Goal: Information Seeking & Learning: Learn about a topic

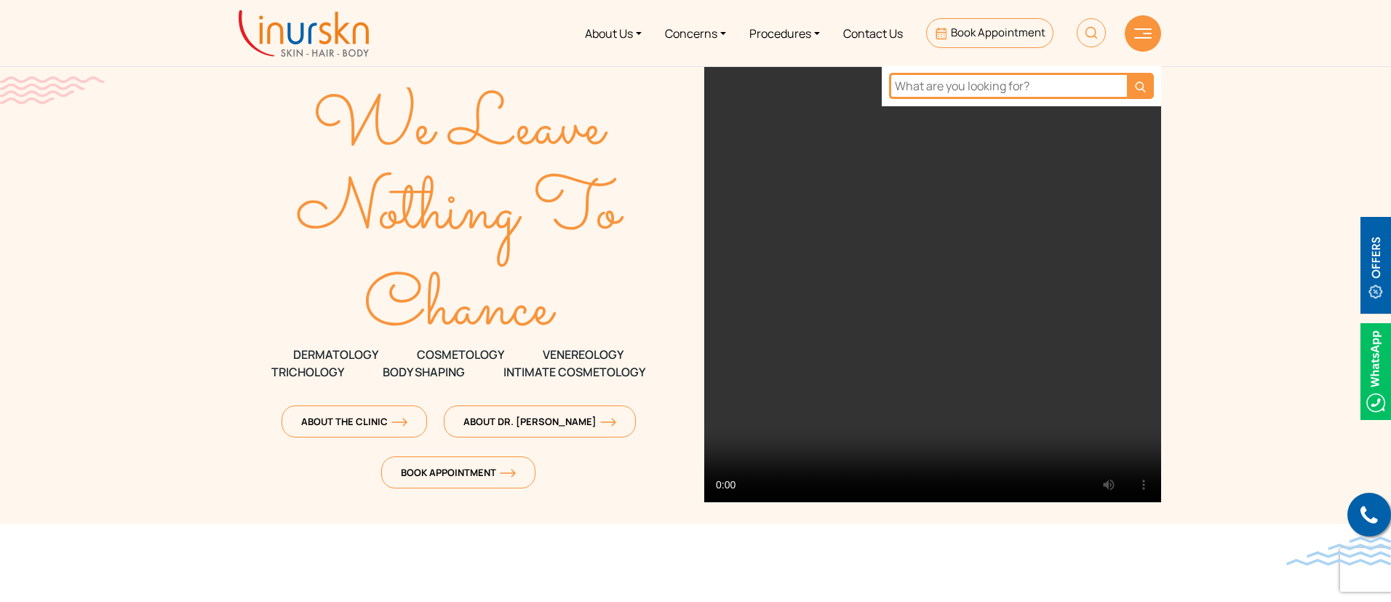
click at [1040, 87] on input "text" at bounding box center [1008, 86] width 238 height 26
paste input "q switch"
type input "q switch"
click at [1140, 93] on button "submit" at bounding box center [1140, 86] width 25 height 26
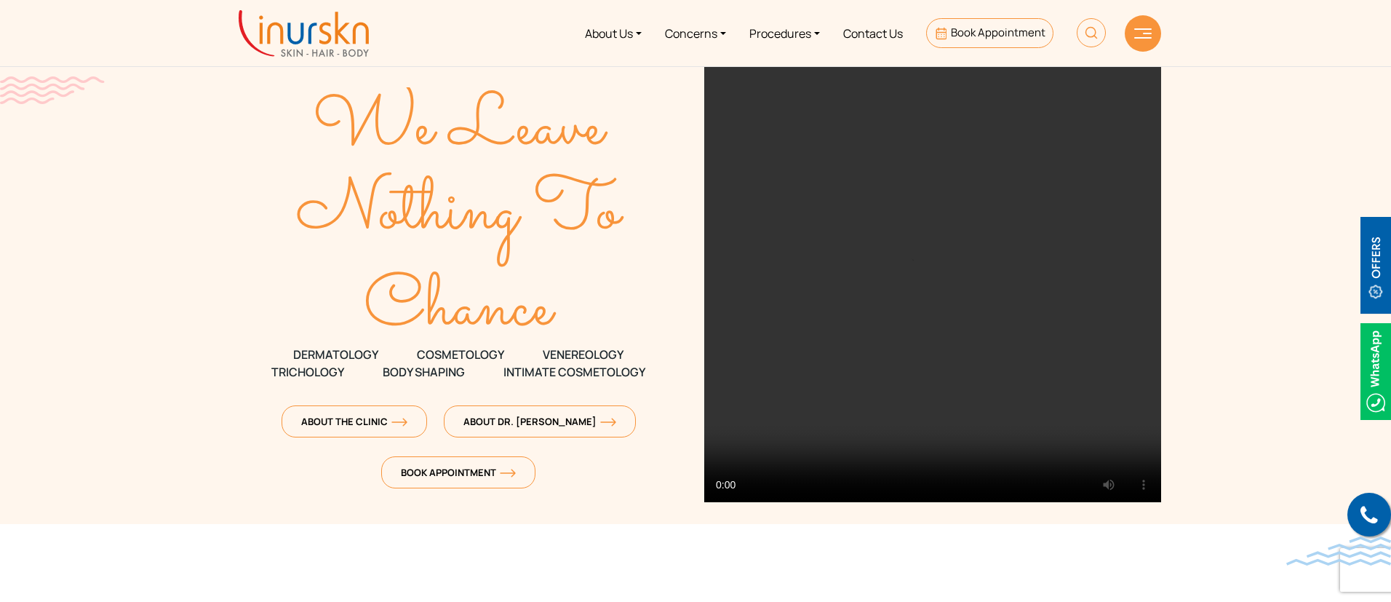
click at [1080, 39] on img at bounding box center [1091, 32] width 29 height 29
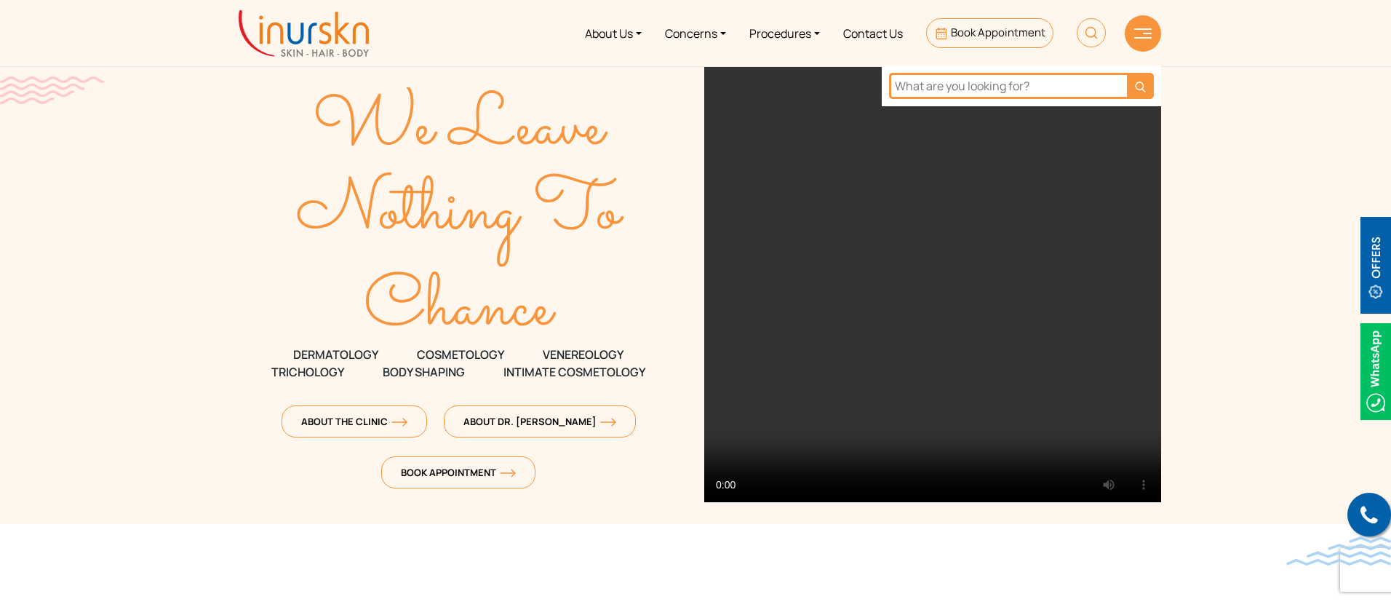
click at [1052, 87] on input "text" at bounding box center [1008, 86] width 238 height 26
paste input "New Cellular Treatment Factor"
type input "New Cellular Treatment Factor"
click at [1127, 73] on button "submit" at bounding box center [1140, 86] width 27 height 26
click at [1093, 81] on input "text" at bounding box center [1008, 86] width 238 height 26
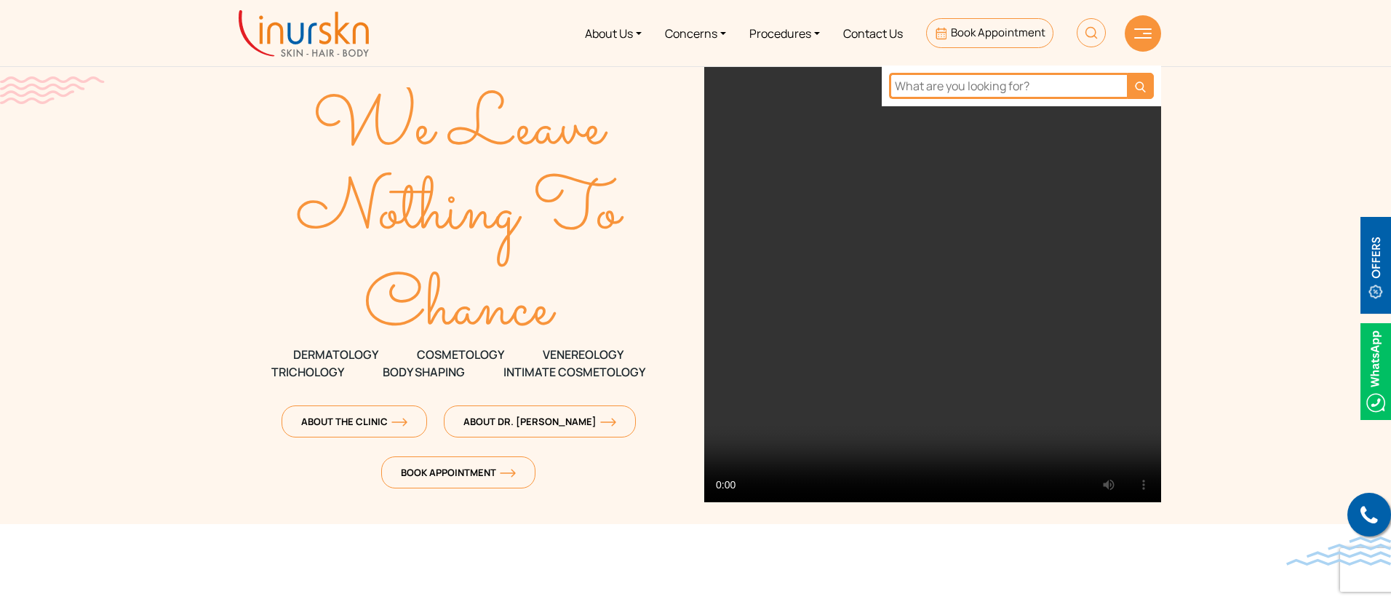
paste input "lllt"
type input "lllt"
click at [1127, 73] on button "submit" at bounding box center [1140, 86] width 27 height 26
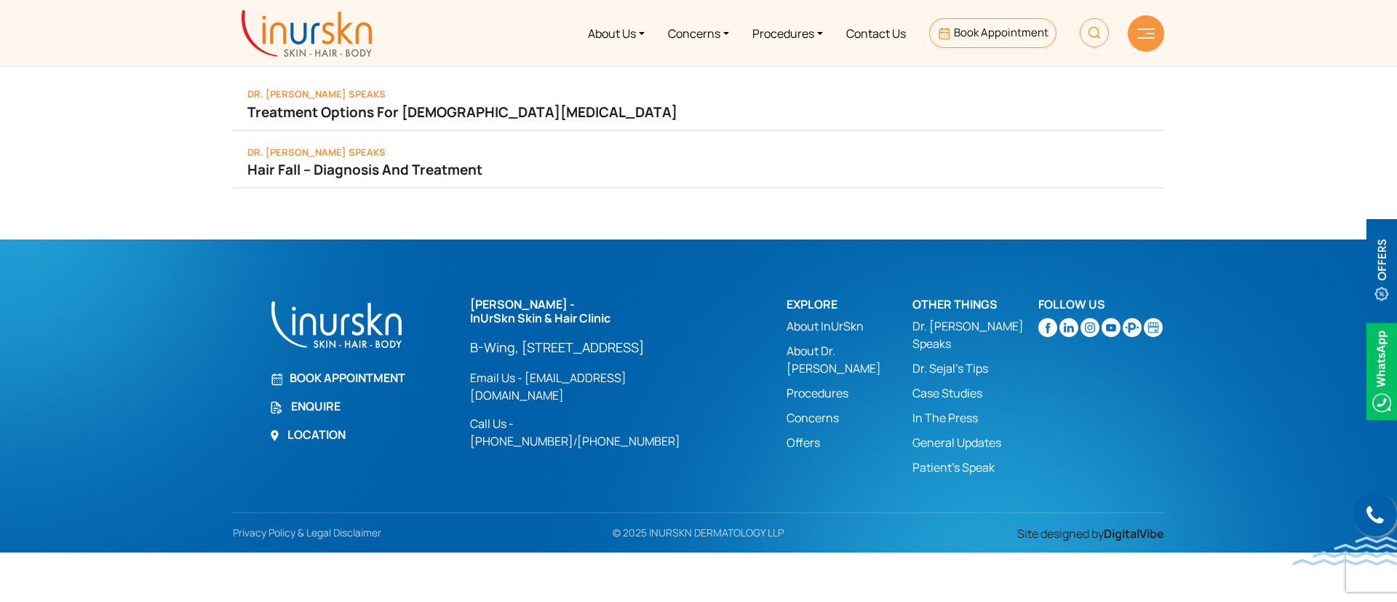
click at [1087, 45] on img at bounding box center [1094, 32] width 29 height 29
click at [1044, 83] on input "text" at bounding box center [1011, 86] width 238 height 26
paste input "lllt"
paste input "Low-Level Laser Therapy"
type input "Low-Level Laser Therapy"
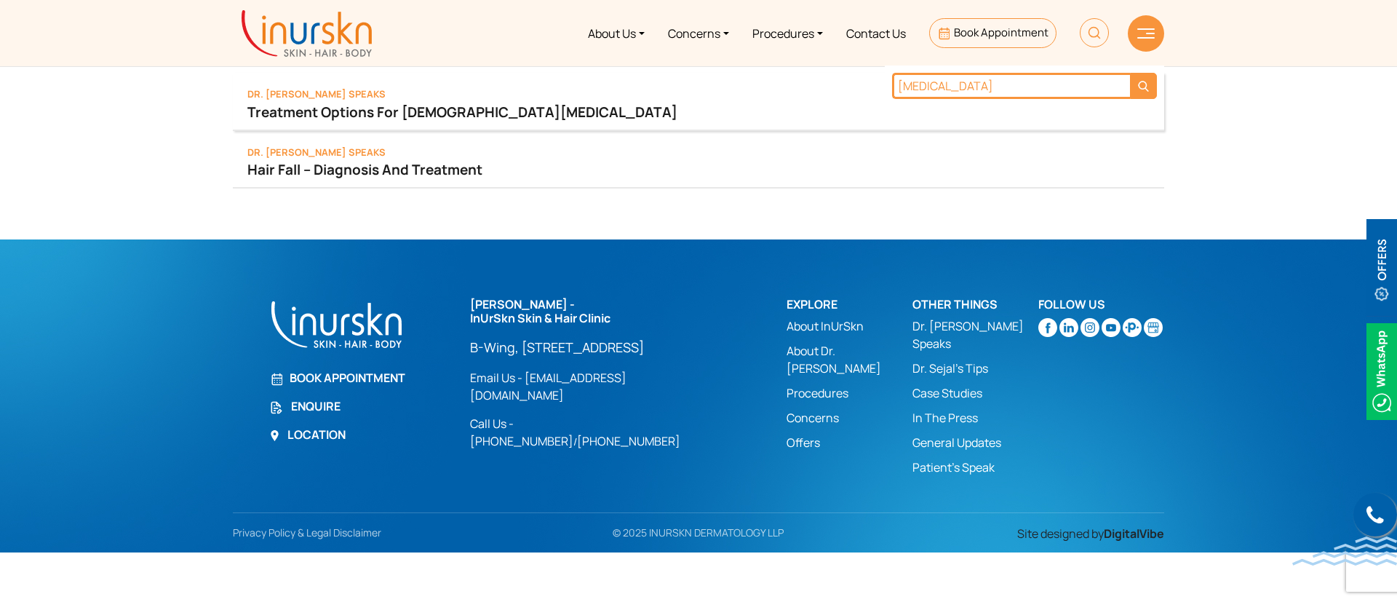
click at [1130, 73] on button "submit" at bounding box center [1143, 86] width 27 height 26
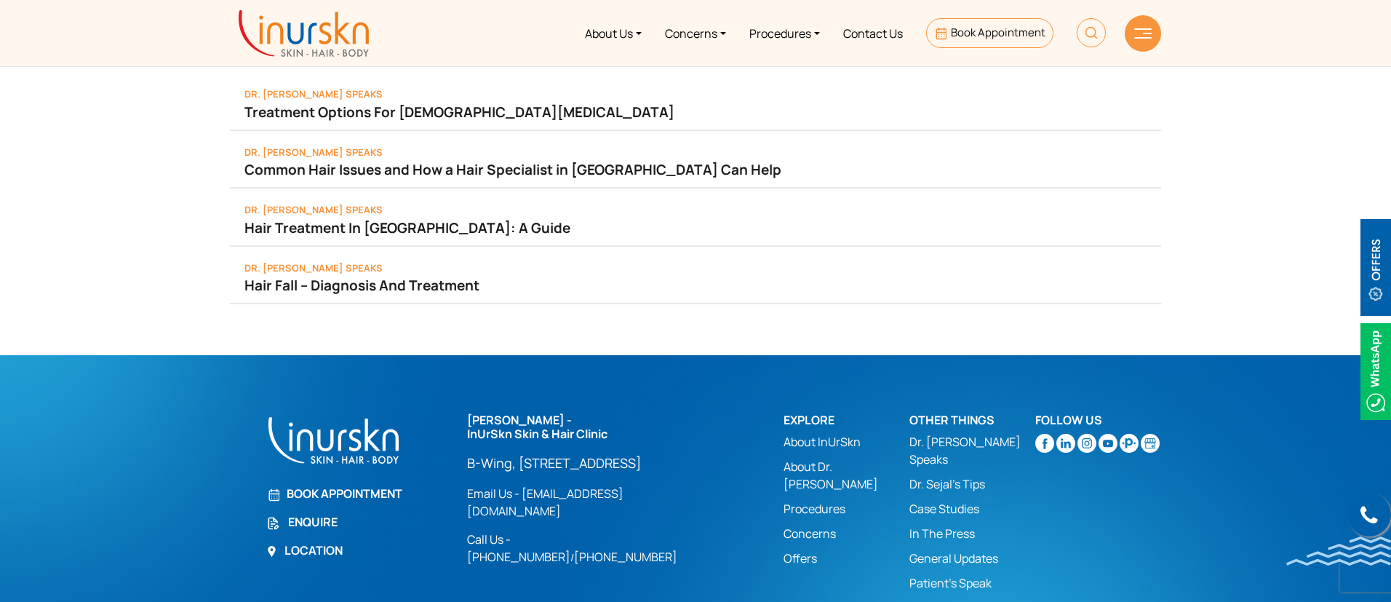
click at [1098, 25] on img at bounding box center [1091, 32] width 29 height 29
paste input "lip [MEDICAL_DATA] treatment price"
click at [1050, 89] on input "text" at bounding box center [1008, 86] width 238 height 26
type input "lip [MEDICAL_DATA]"
click at [1127, 73] on button "submit" at bounding box center [1140, 86] width 27 height 26
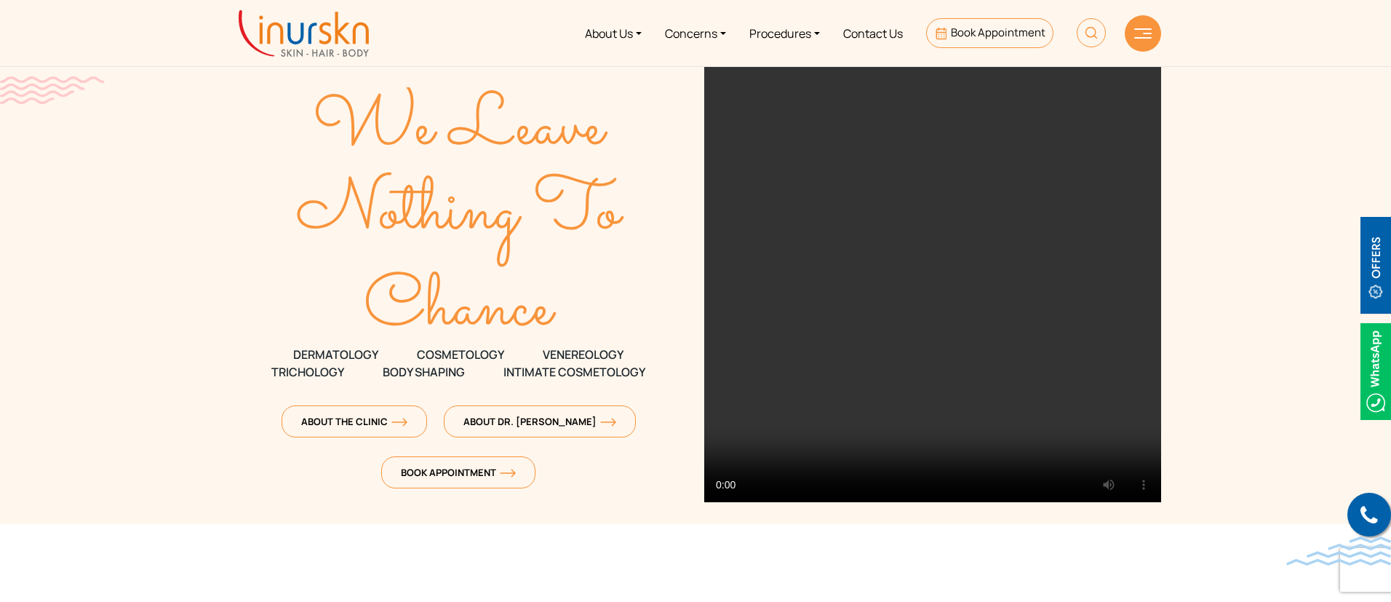
click at [1096, 36] on img at bounding box center [1091, 32] width 29 height 29
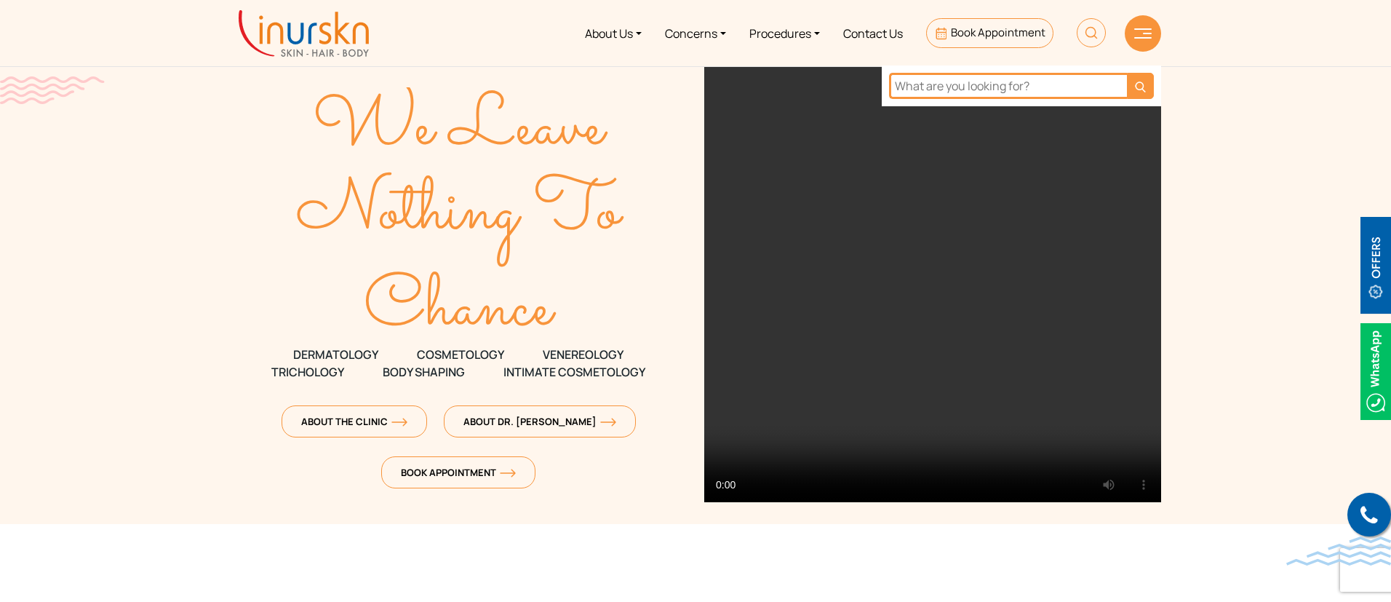
click at [1032, 85] on input "text" at bounding box center [1008, 86] width 238 height 26
paste input "carbon peel"
type input "carbon peel"
click at [1127, 73] on button "submit" at bounding box center [1140, 86] width 27 height 26
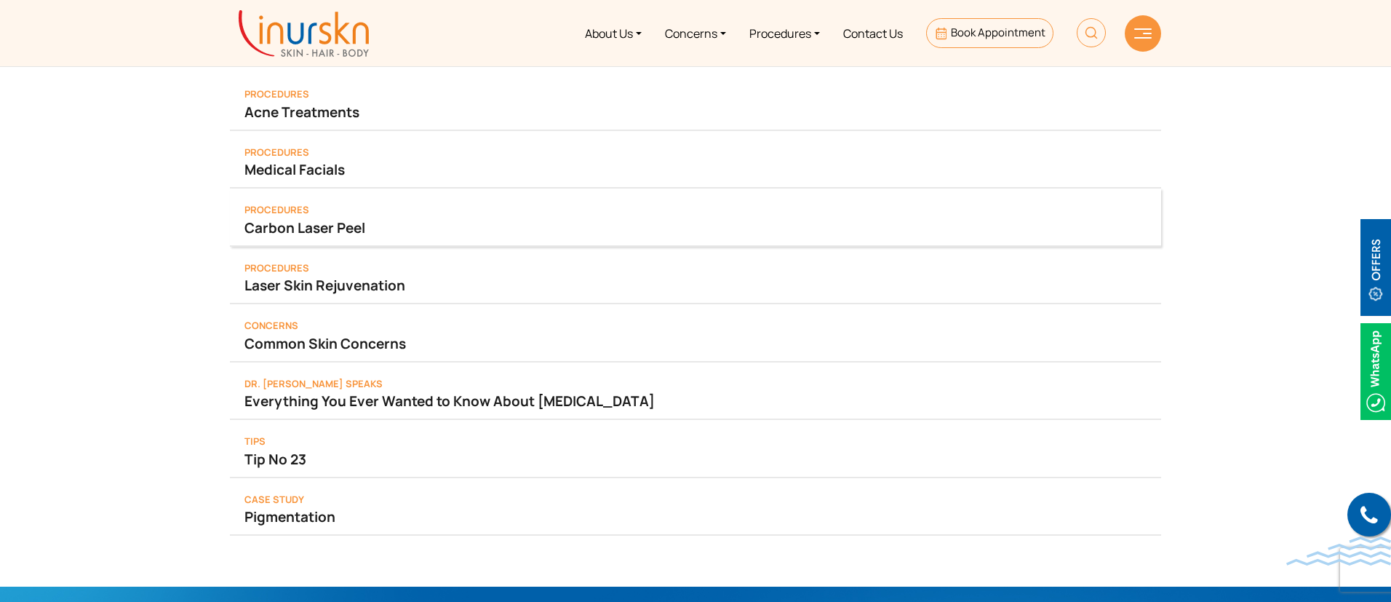
click at [413, 212] on div "Procedures Carbon Laser Peel" at bounding box center [695, 217] width 931 height 58
click at [305, 226] on link "Carbon Laser Peel" at bounding box center [695, 228] width 902 height 20
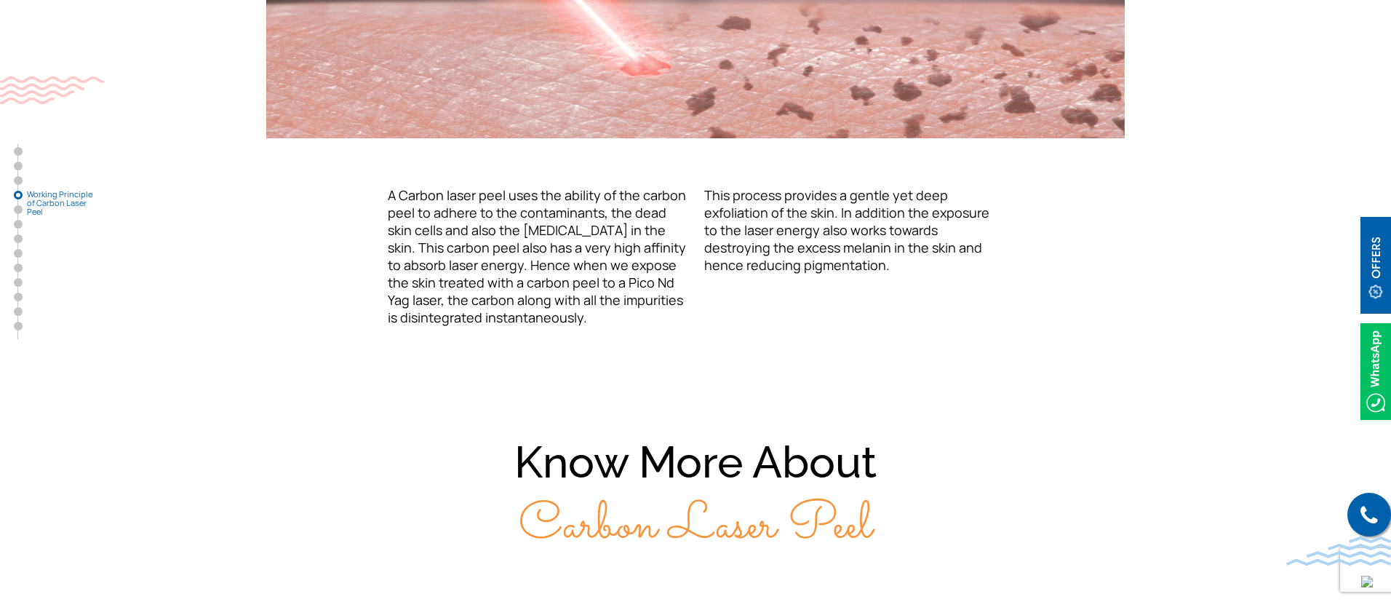
scroll to position [1907, 0]
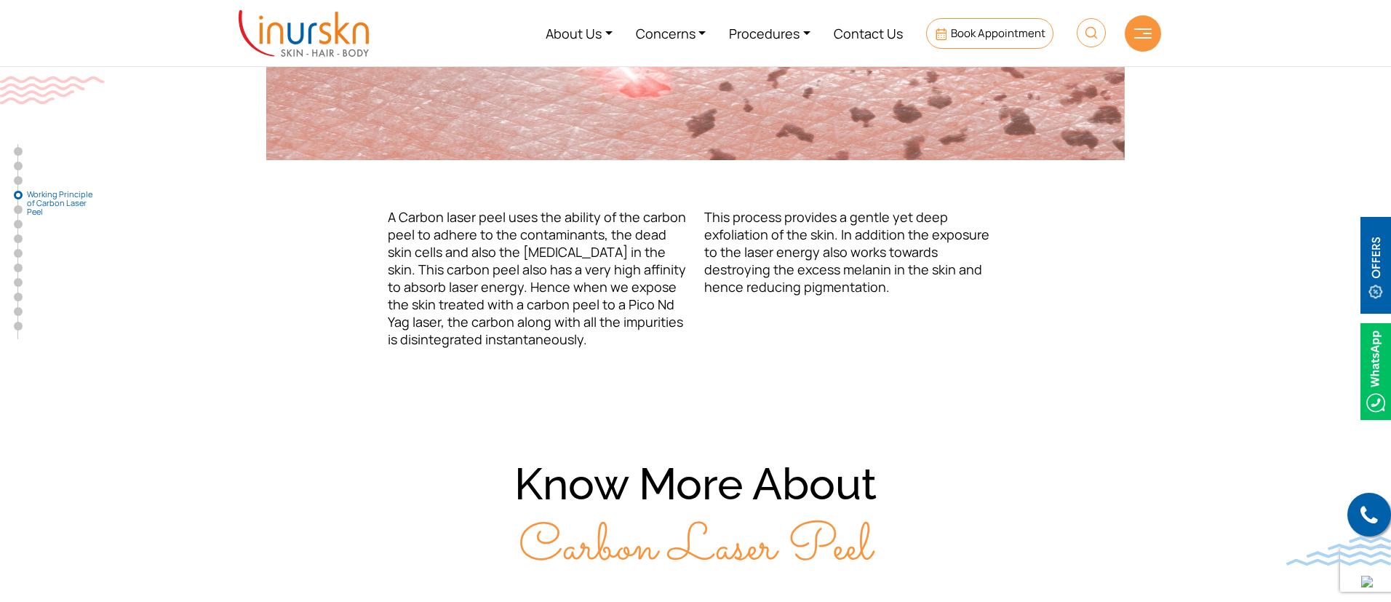
click at [1094, 40] on img at bounding box center [1091, 32] width 29 height 29
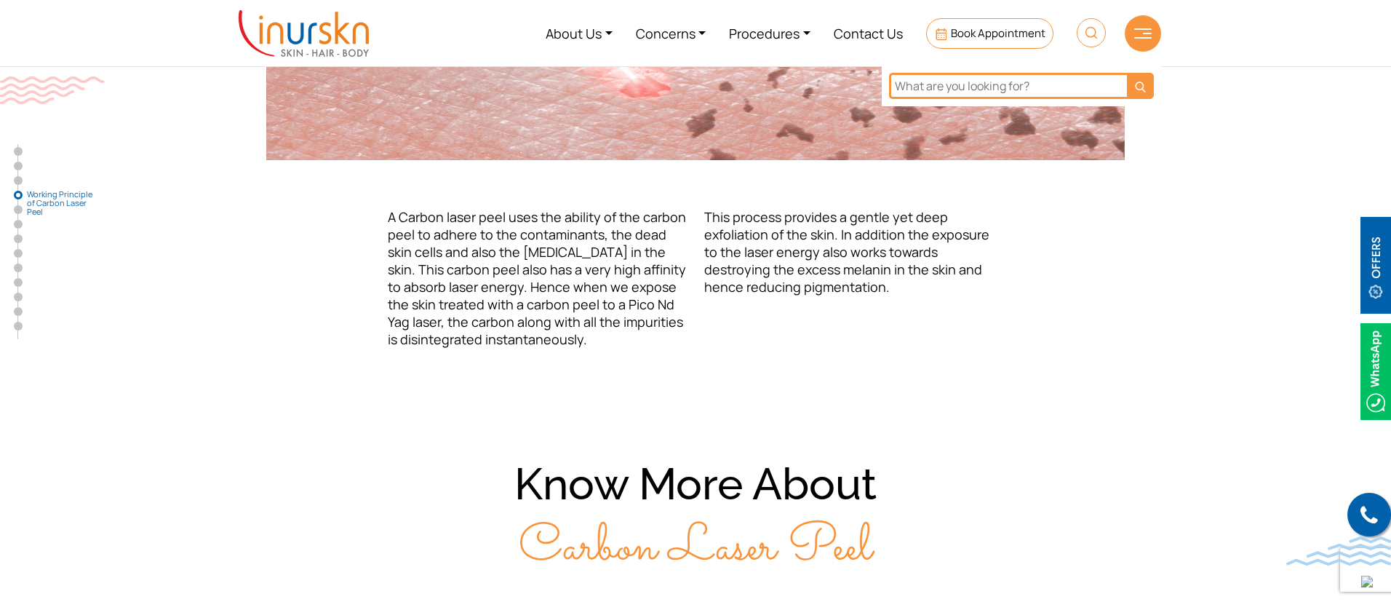
click at [1024, 87] on input "text" at bounding box center [1008, 86] width 238 height 26
paste input "carbon facial"
type input "carbon facial"
click at [1127, 73] on button "submit" at bounding box center [1140, 86] width 27 height 26
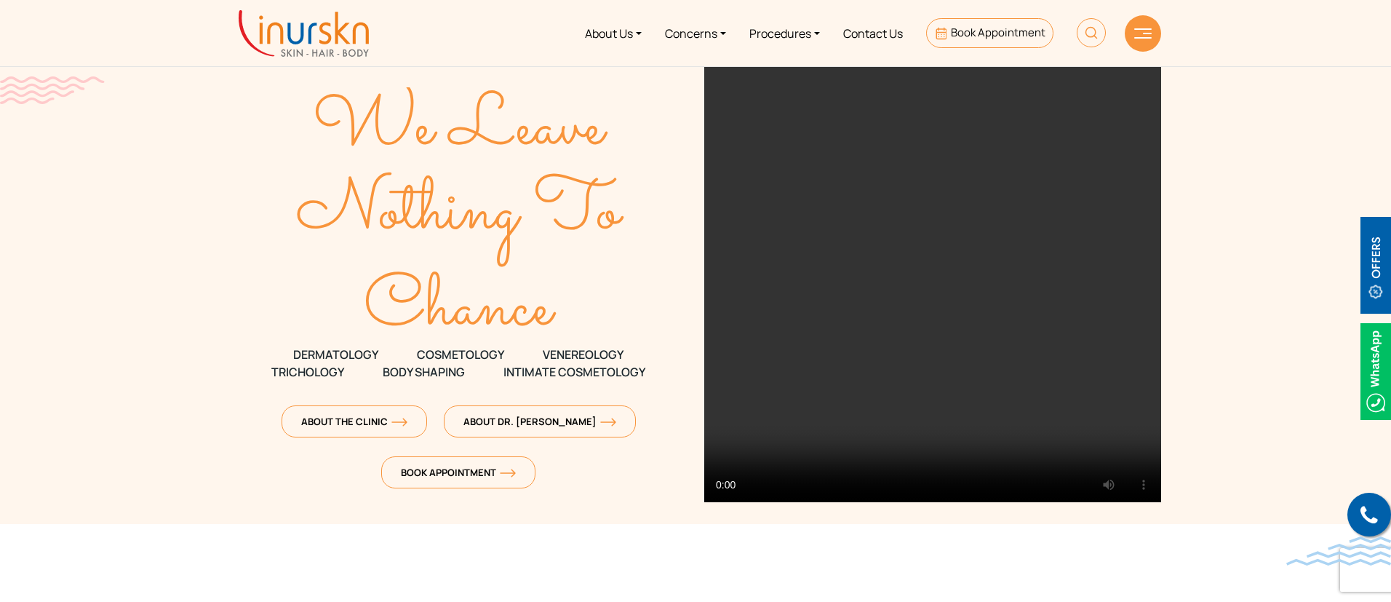
click at [1093, 40] on img at bounding box center [1091, 32] width 29 height 29
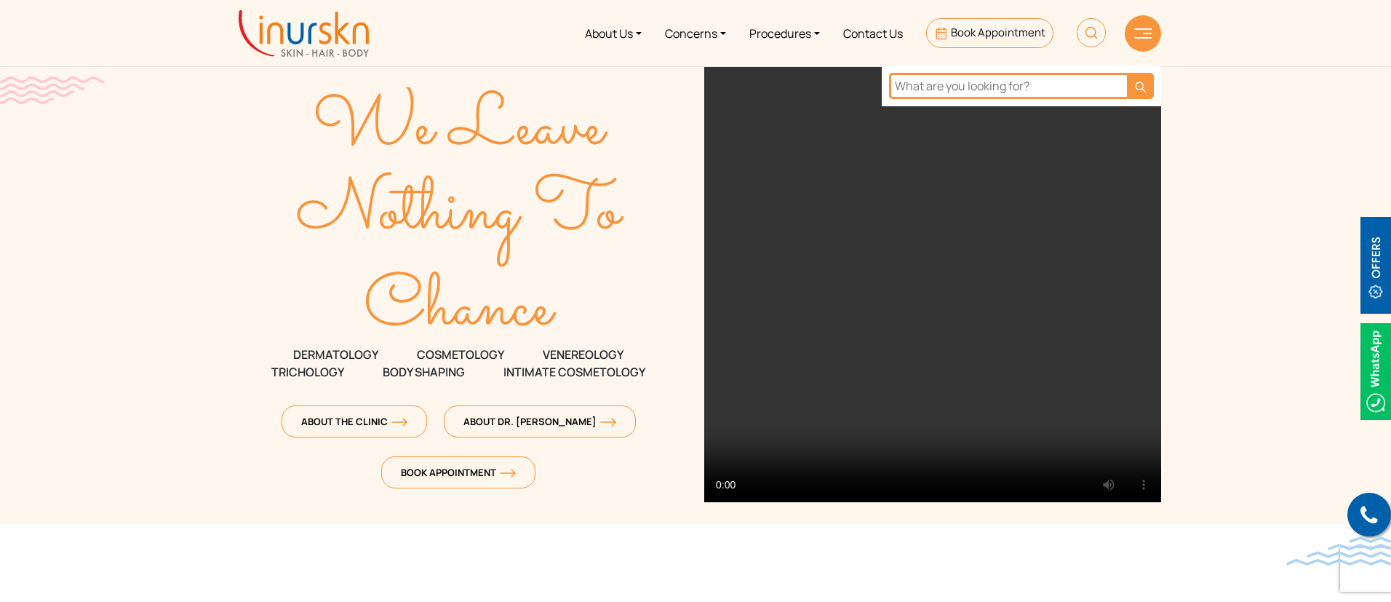
click at [1023, 91] on input "text" at bounding box center [1008, 86] width 238 height 26
paste input "[MEDICAL_DATA]"
type input "[MEDICAL_DATA]"
click at [1127, 73] on button "submit" at bounding box center [1140, 86] width 27 height 26
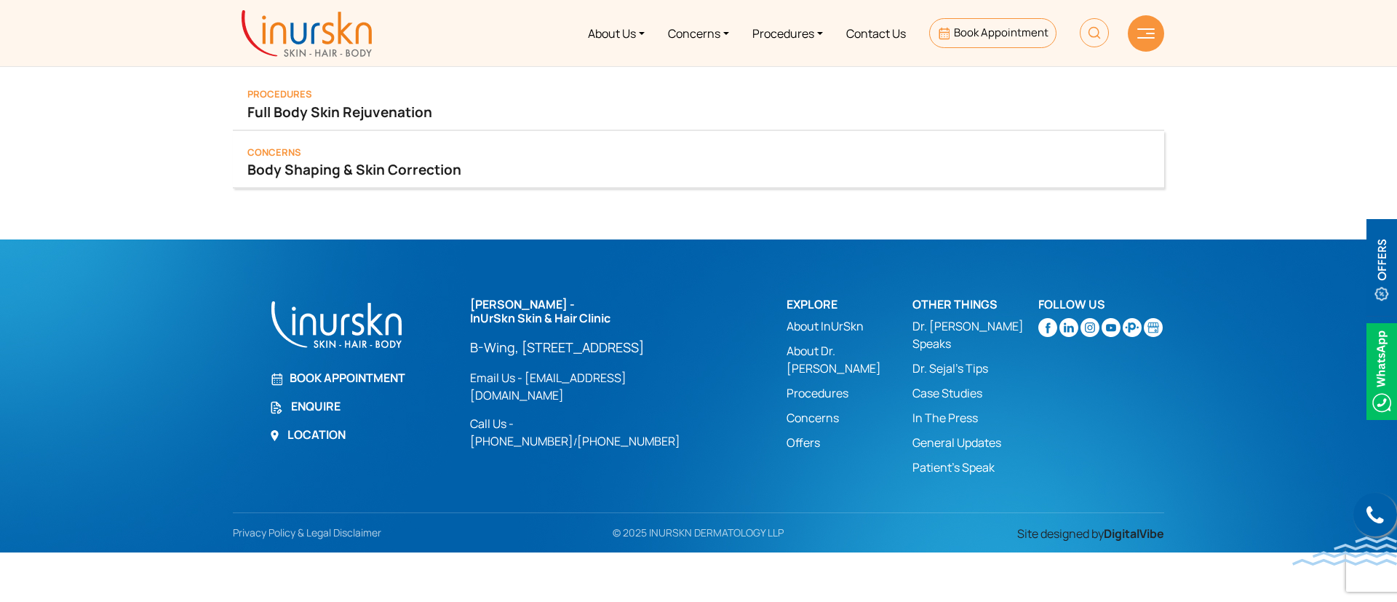
click at [415, 169] on link "Body Shaping & Skin Correction" at bounding box center [698, 169] width 902 height 20
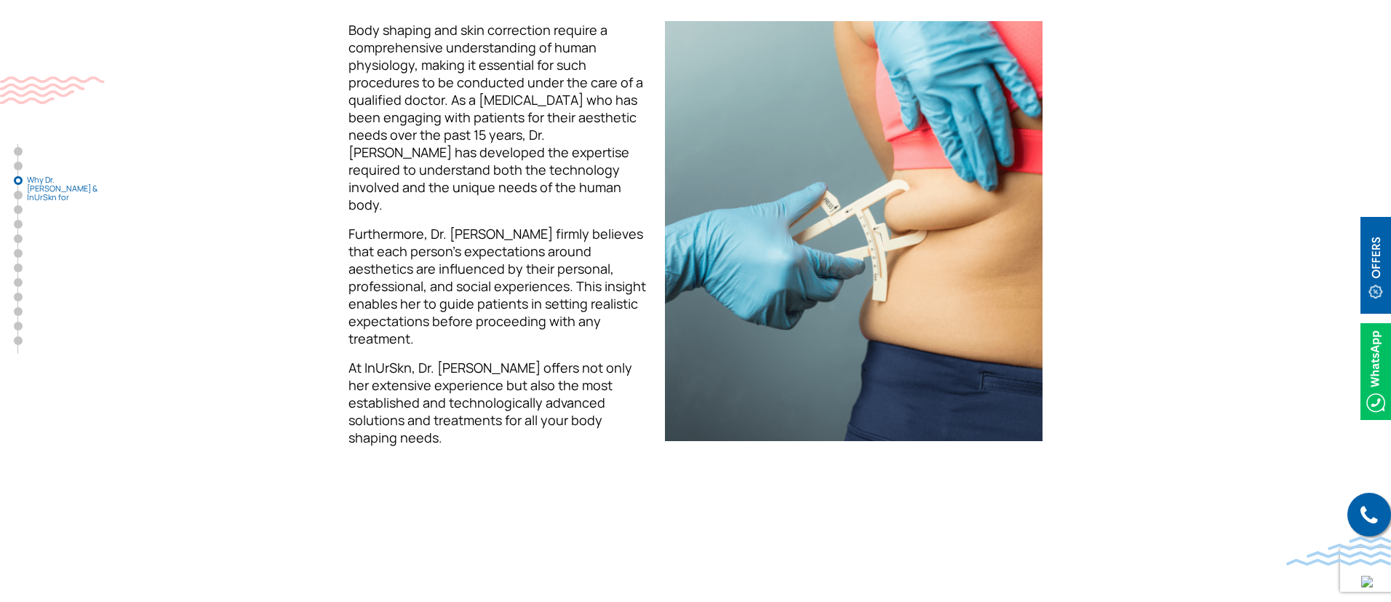
scroll to position [1360, 0]
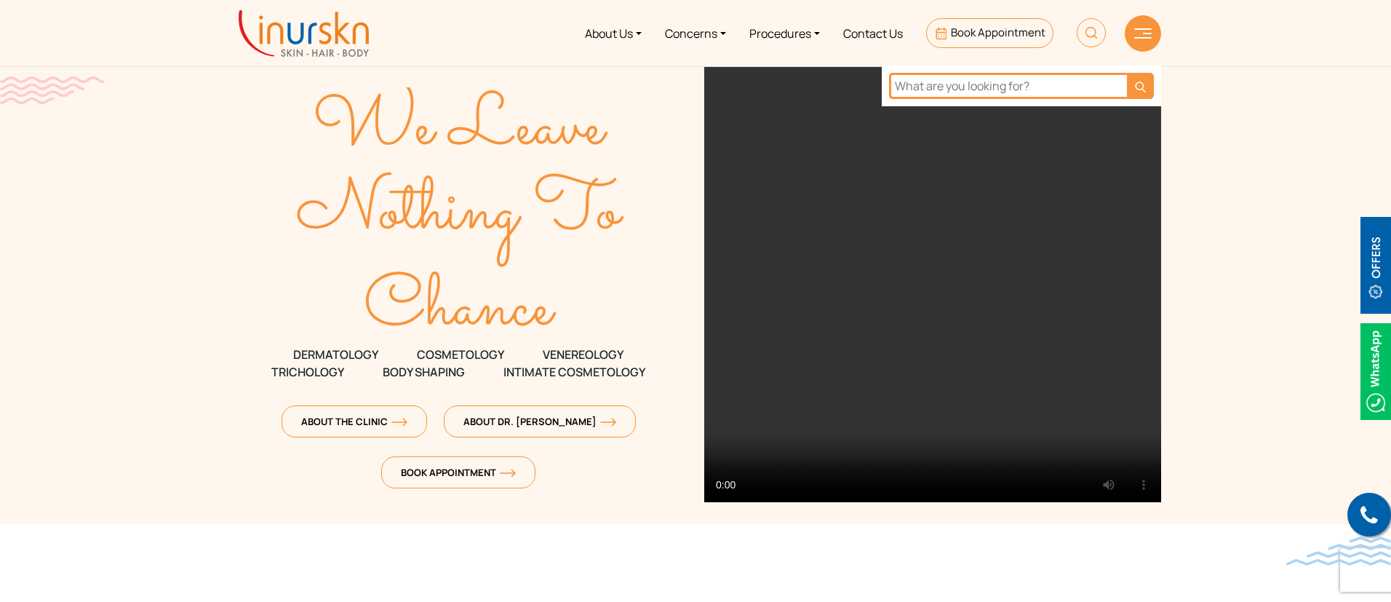
click at [1093, 21] on img at bounding box center [1091, 32] width 29 height 29
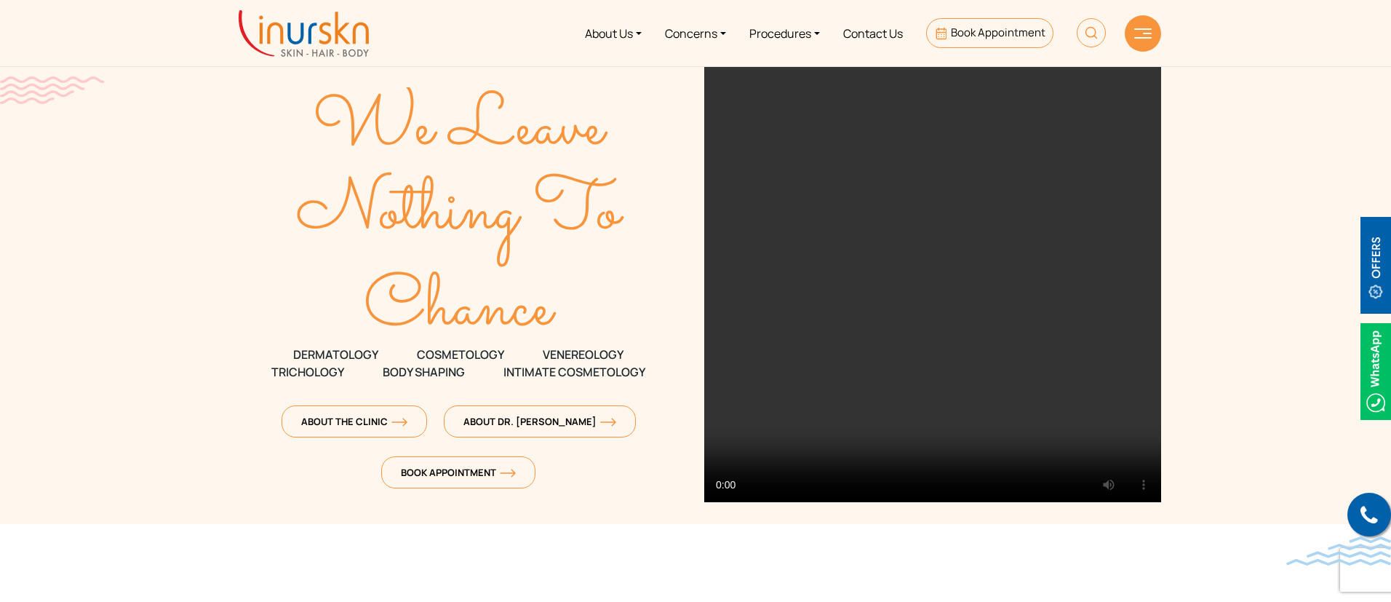
click at [1096, 39] on img at bounding box center [1091, 32] width 29 height 29
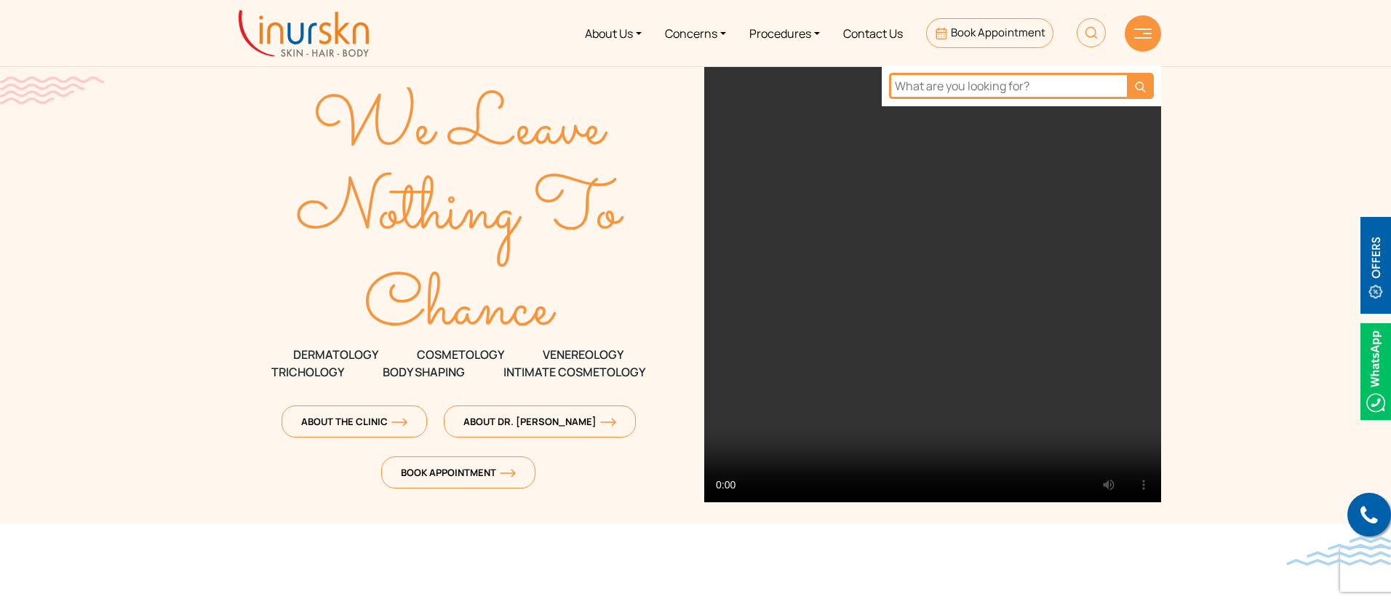
click at [994, 84] on input "text" at bounding box center [1008, 86] width 238 height 26
paste input "[MEDICAL_DATA]"
type input "sebaceous hyperplasia"
click at [1127, 73] on button "submit" at bounding box center [1140, 86] width 27 height 26
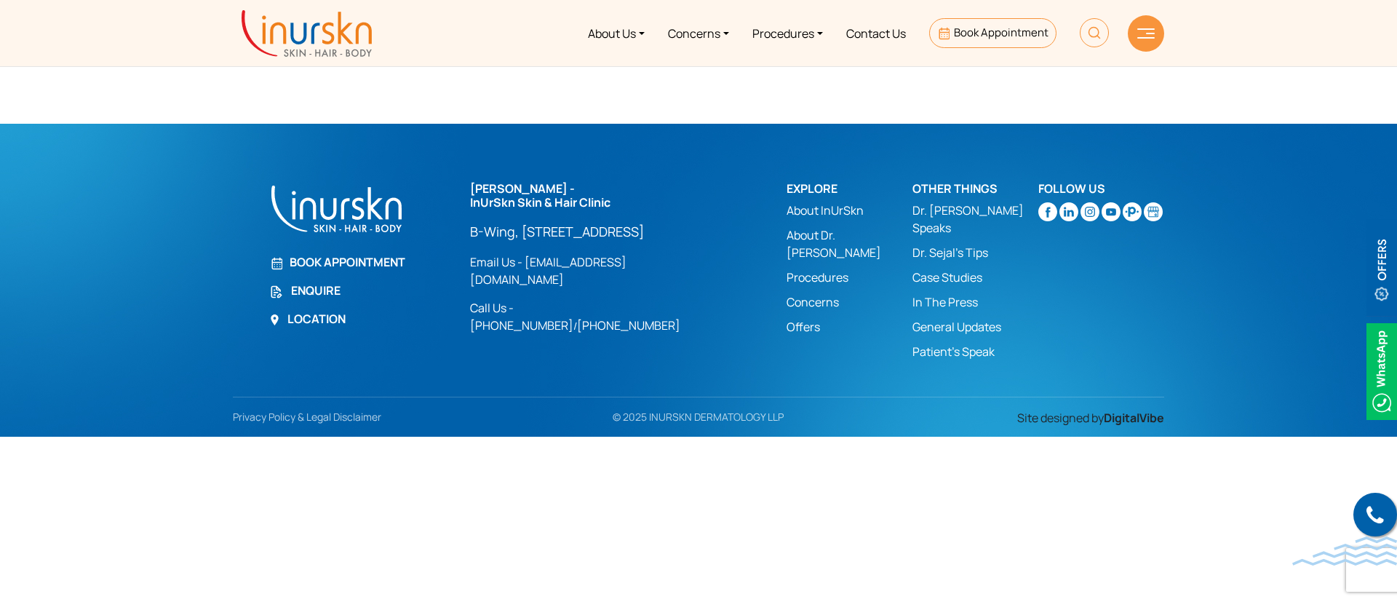
click at [1093, 28] on img at bounding box center [1094, 32] width 29 height 29
paste input "[MEDICAL_DATA]"
click at [1035, 84] on input "sebaceous hyperplasia" at bounding box center [1011, 86] width 238 height 26
type input "sebaceous"
click at [1130, 73] on button "submit" at bounding box center [1143, 86] width 27 height 26
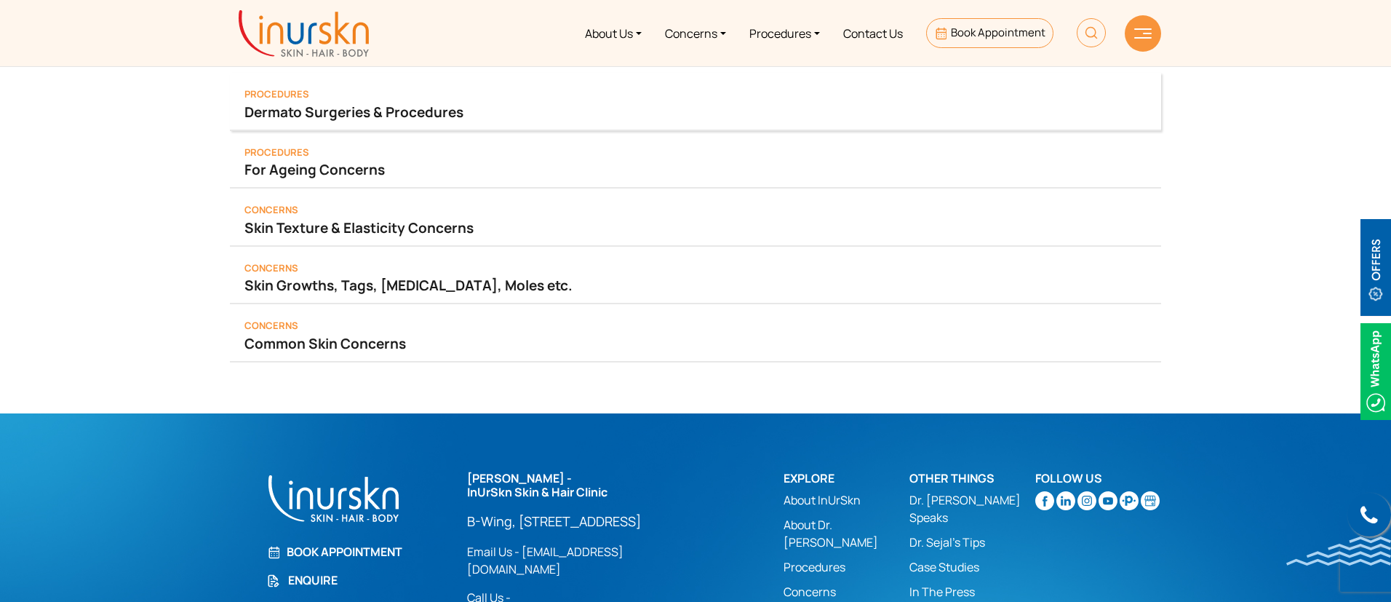
click at [638, 103] on link "Dermato Surgeries & Procedures" at bounding box center [695, 112] width 902 height 20
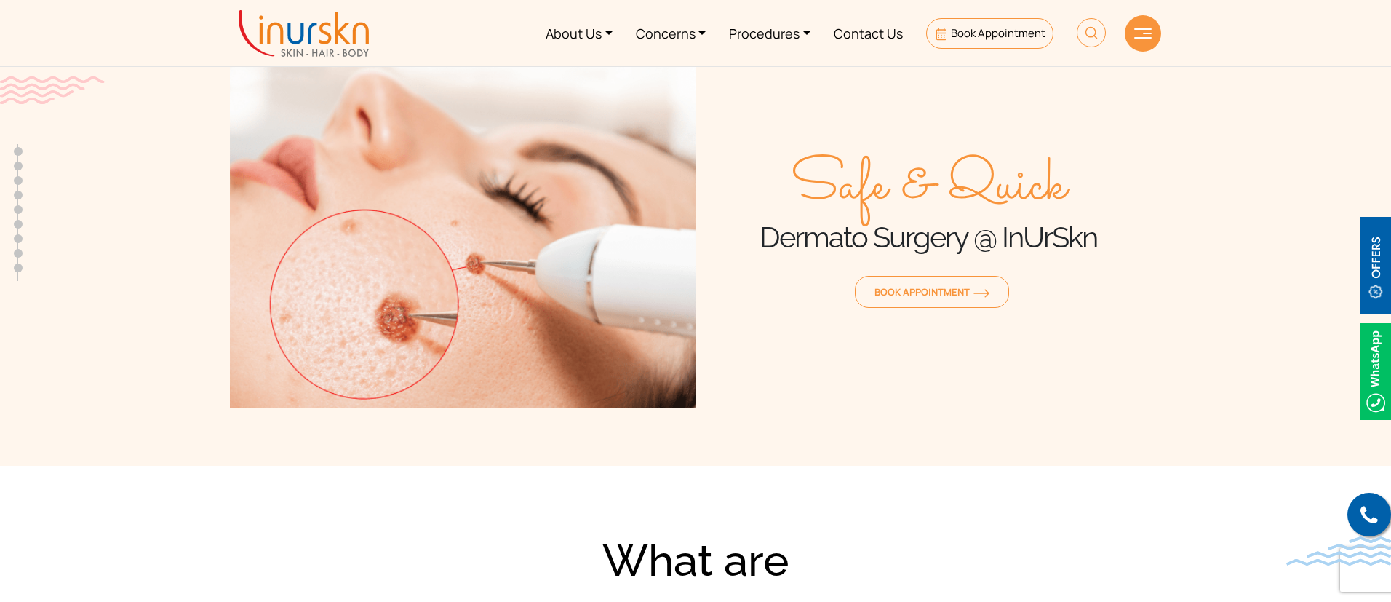
click at [1090, 52] on li at bounding box center [1091, 33] width 29 height 55
click at [1093, 30] on img at bounding box center [1091, 32] width 29 height 29
click at [1075, 93] on input "text" at bounding box center [1008, 86] width 238 height 26
paste input "small bump"
type input "small bump"
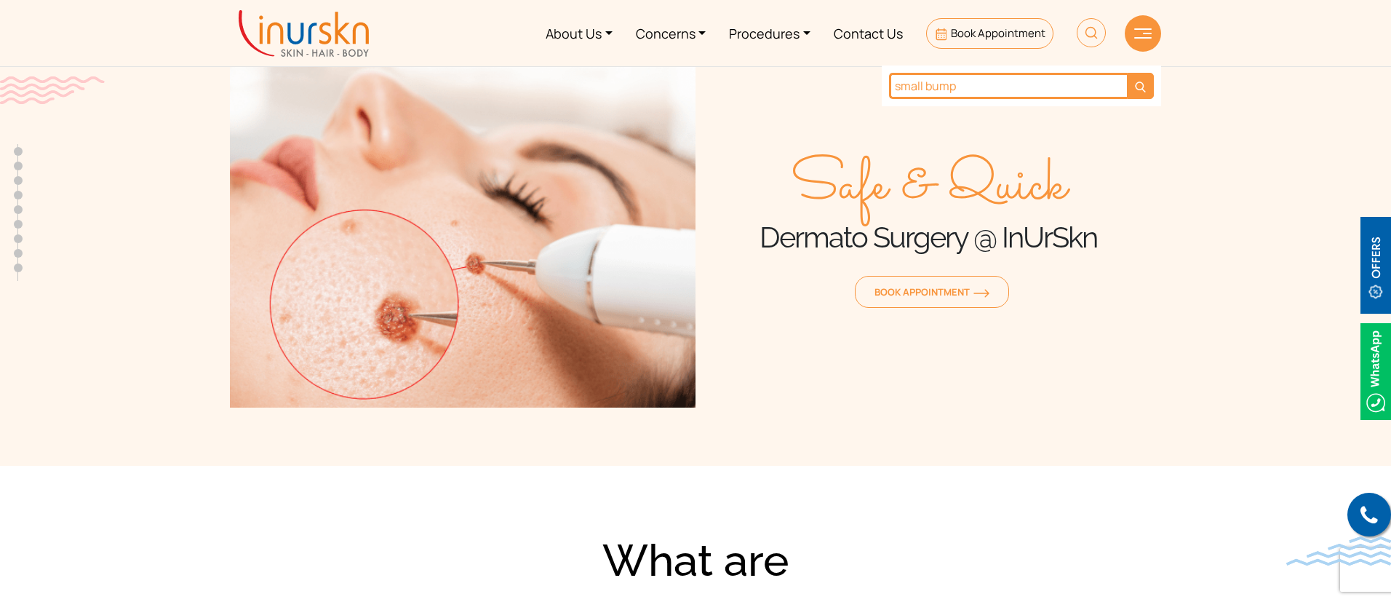
click at [1127, 73] on button "submit" at bounding box center [1140, 86] width 27 height 26
